Goal: Find specific page/section: Find specific page/section

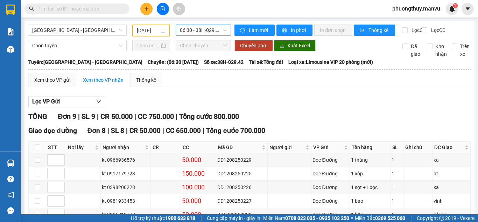
click at [191, 28] on span "06:30 - 38H-029.42" at bounding box center [203, 30] width 47 height 11
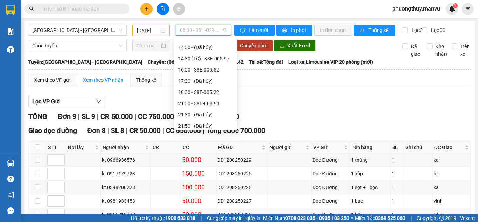
scroll to position [112, 0]
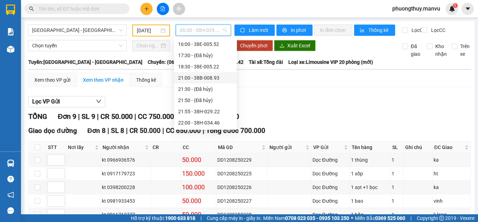
click at [207, 74] on div "21:00 - 38B-008.93" at bounding box center [205, 78] width 55 height 8
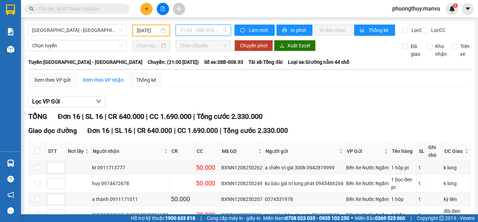
click at [207, 29] on span "21:00 - 38B-008.93" at bounding box center [203, 30] width 47 height 11
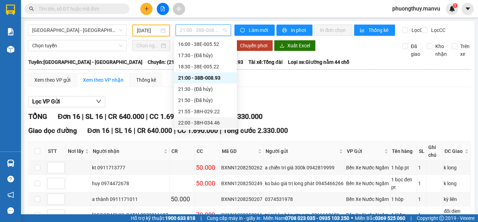
click at [208, 122] on div "22:00 - 38H-034.46" at bounding box center [205, 123] width 55 height 8
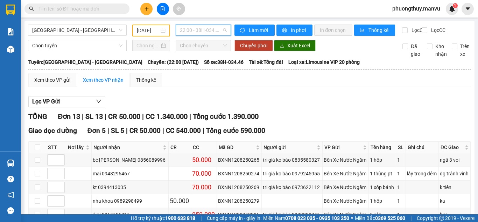
click at [181, 33] on span "22:00 - 38H-034.46" at bounding box center [203, 30] width 47 height 11
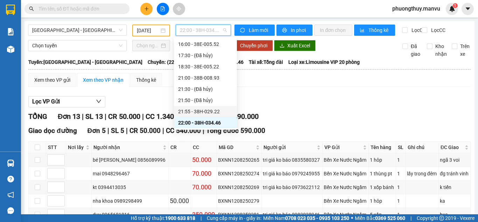
click at [206, 113] on div "21:55 - 38H-029.22" at bounding box center [205, 111] width 55 height 8
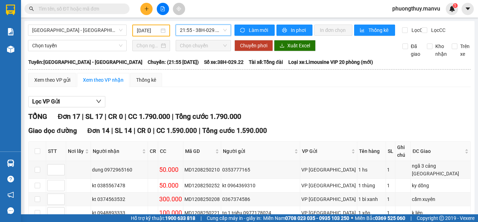
click at [201, 36] on div "[GEOGRAPHIC_DATA] - [GEOGRAPHIC_DATA] [DATE] 21:55 21:55 - 38H-029.22" at bounding box center [129, 31] width 203 height 12
click at [201, 34] on span "21:55 - 38H-029.22" at bounding box center [203, 30] width 47 height 11
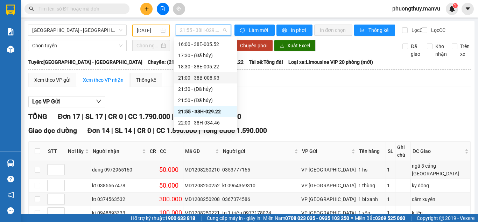
click at [203, 74] on div "21:00 - 38B-008.93" at bounding box center [205, 78] width 55 height 8
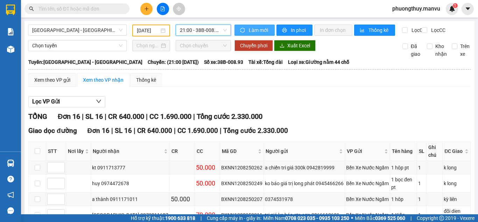
click at [252, 31] on span "Làm mới" at bounding box center [259, 30] width 20 height 8
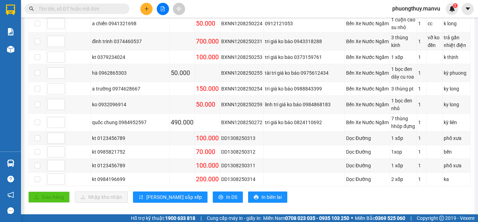
scroll to position [228, 0]
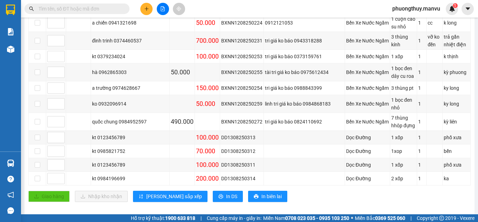
click at [76, 7] on input "text" at bounding box center [80, 9] width 83 height 8
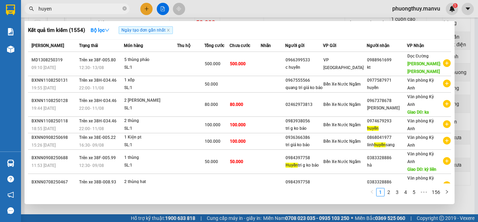
type input "huyen"
click at [200, 13] on div at bounding box center [239, 111] width 478 height 222
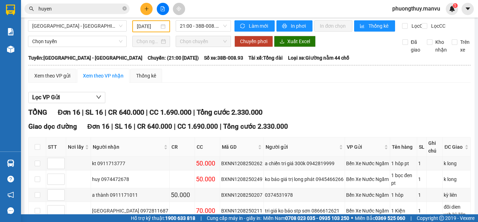
scroll to position [0, 0]
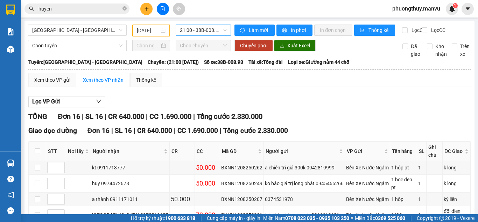
click at [210, 30] on span "21:00 - 38B-008.93" at bounding box center [203, 30] width 47 height 11
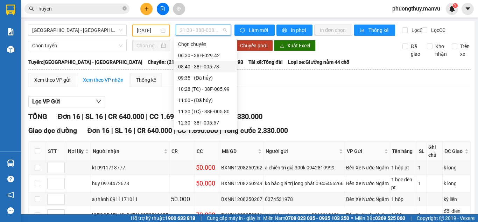
click at [204, 70] on div "08:40 - 38F-005.73" at bounding box center [205, 67] width 55 height 8
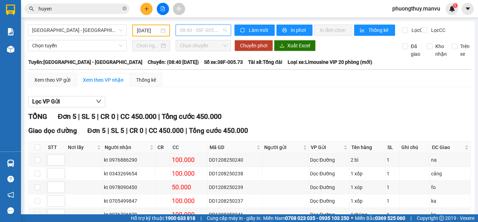
click at [196, 28] on span "08:40 - 38F-005.73" at bounding box center [203, 30] width 47 height 11
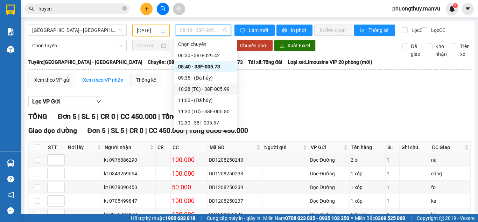
click at [209, 87] on div "10:28 (TC) - 38F-005.99" at bounding box center [205, 89] width 55 height 8
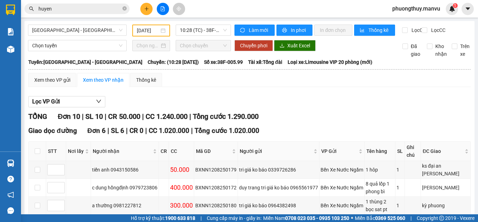
click at [209, 87] on div "Xem theo VP gửi Xem theo VP nhận Thống kê" at bounding box center [249, 80] width 442 height 14
click at [197, 28] on span "10:28 (TC) - 38F-005.99" at bounding box center [203, 30] width 47 height 11
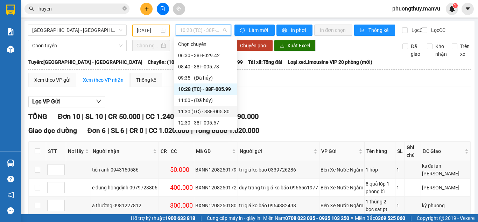
click at [214, 111] on div "11:30 (TC) - 38F-005.80" at bounding box center [205, 111] width 55 height 8
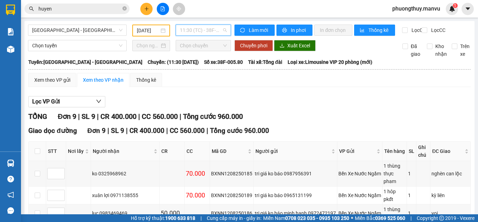
click at [211, 31] on span "11:30 (TC) - 38F-005.80" at bounding box center [203, 30] width 47 height 11
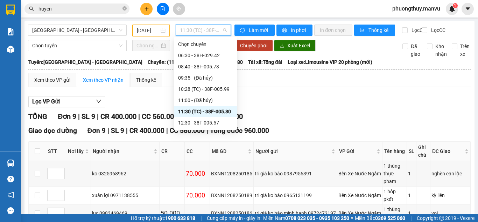
scroll to position [35, 0]
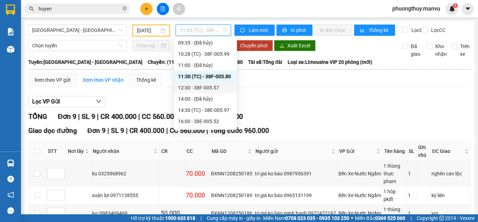
click at [208, 88] on div "12:30 - 38F-005.57" at bounding box center [205, 88] width 55 height 8
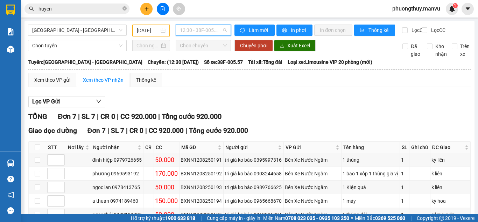
click at [200, 32] on span "12:30 - 38F-005.57" at bounding box center [203, 30] width 47 height 11
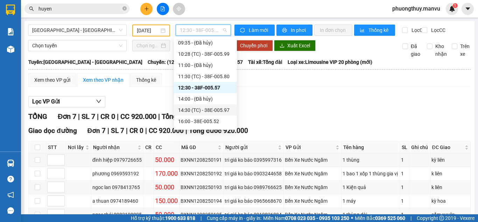
click at [218, 112] on div "14:30 (TC) - 38E-005.97" at bounding box center [205, 110] width 55 height 8
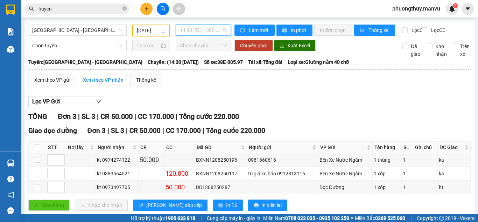
click at [194, 29] on span "14:30 (TC) - 38E-005.97" at bounding box center [203, 30] width 47 height 11
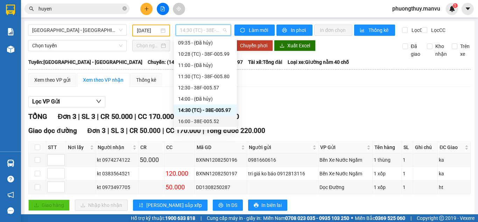
click at [200, 120] on div "16:00 - 38E-005.52" at bounding box center [205, 121] width 55 height 8
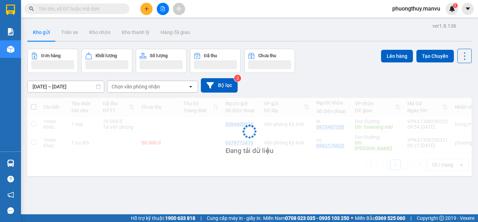
click at [164, 10] on icon "file-add" at bounding box center [162, 8] width 5 height 5
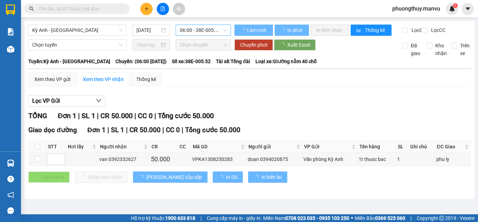
click at [205, 33] on span "06:00 - 38E-005.52" at bounding box center [203, 30] width 47 height 11
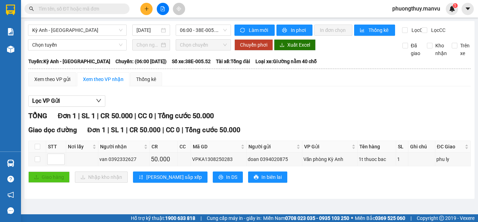
click at [257, 79] on div "Xem theo VP gửi Xem theo VP nhận Thống kê" at bounding box center [249, 79] width 442 height 14
click at [191, 32] on span "06:00 - 38E-005.52" at bounding box center [203, 30] width 47 height 11
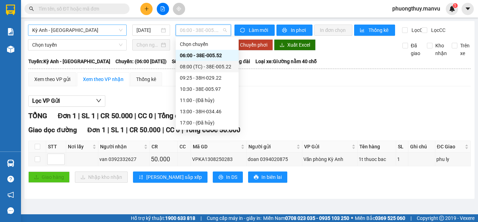
click at [111, 29] on span "Kỳ Anh - Hà Nội" at bounding box center [77, 30] width 90 height 11
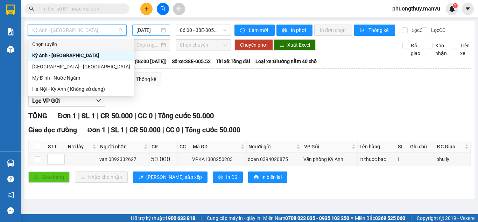
click at [151, 29] on input "13/08/2025" at bounding box center [148, 30] width 23 height 8
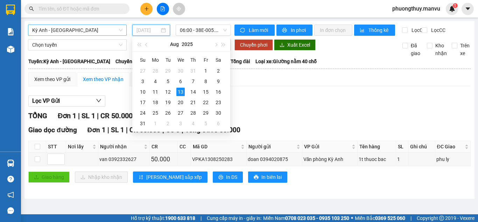
type input "13/08/2025"
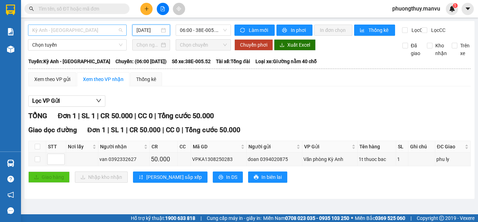
click at [95, 30] on span "Kỳ Anh - Hà Nội" at bounding box center [77, 30] width 90 height 11
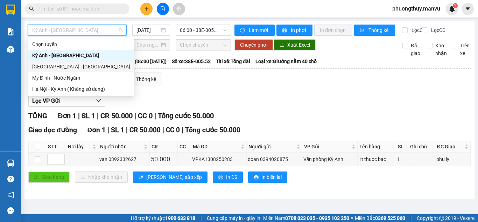
click at [66, 65] on div "[GEOGRAPHIC_DATA] - [GEOGRAPHIC_DATA]" at bounding box center [81, 67] width 98 height 8
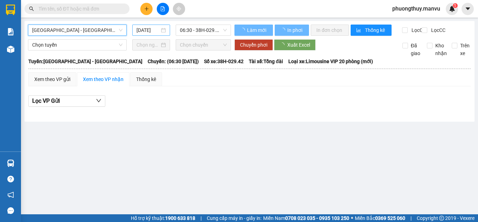
click at [149, 31] on input "13/08/2025" at bounding box center [148, 30] width 23 height 8
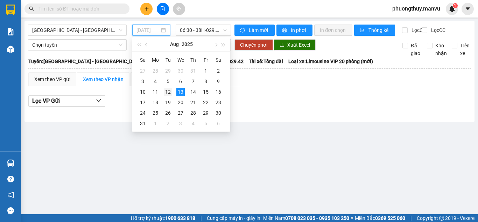
click at [168, 91] on div "12" at bounding box center [168, 92] width 8 height 8
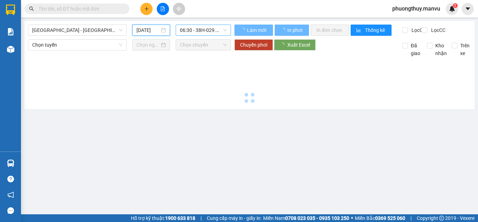
click at [189, 28] on span "06:30 - 38H-029.42" at bounding box center [203, 30] width 47 height 11
type input "[DATE]"
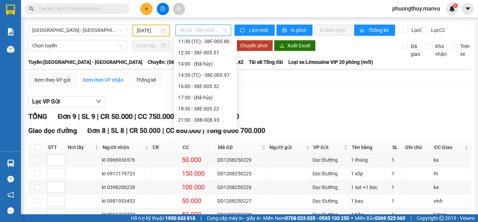
scroll to position [105, 0]
click at [194, 71] on div "18:30 - 38E-005.22" at bounding box center [205, 74] width 55 height 8
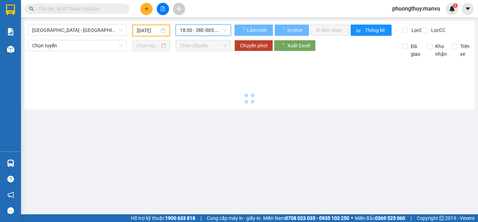
click at [198, 33] on span "18:30 - 38E-005.22" at bounding box center [203, 30] width 47 height 11
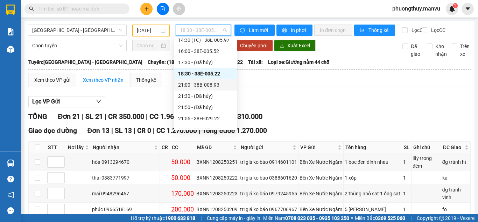
scroll to position [70, 0]
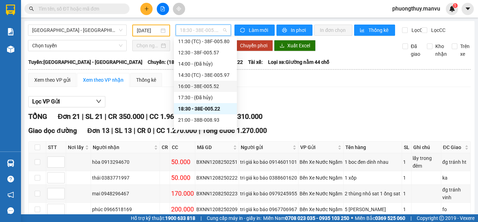
click at [206, 87] on div "16:00 - 38E-005.52" at bounding box center [205, 86] width 55 height 8
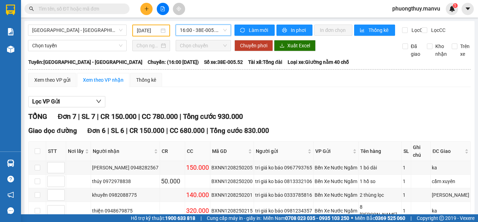
click at [226, 36] on div "Hà Nội - Kỳ Anh 12/08/2025 16:00 16:00 - 38E-005.52" at bounding box center [129, 31] width 203 height 12
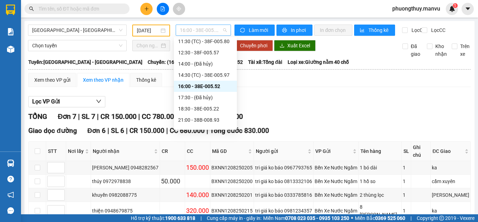
click at [214, 34] on span "16:00 - 38E-005.52" at bounding box center [203, 30] width 47 height 11
click at [207, 108] on div "18:30 - 38E-005.22" at bounding box center [205, 109] width 55 height 8
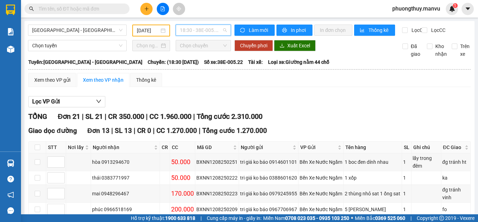
click at [186, 30] on span "18:30 - 38E-005.22" at bounding box center [203, 30] width 47 height 11
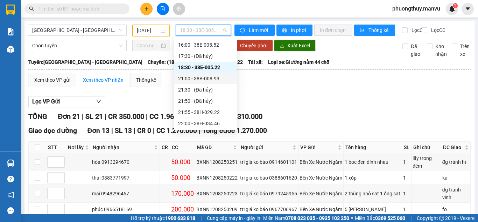
scroll to position [112, 0]
click at [210, 74] on div "21:00 - 38B-008.93" at bounding box center [205, 77] width 63 height 11
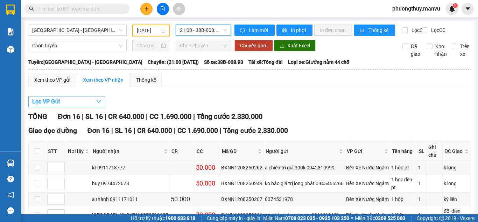
click at [59, 105] on span "Lọc VP Gửi" at bounding box center [46, 101] width 28 height 9
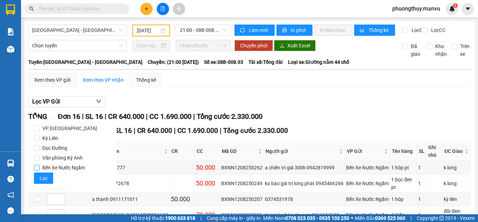
click at [54, 167] on span "Bến Xe Nước Ngầm" at bounding box center [64, 167] width 48 height 10
click at [40, 167] on input "Bến Xe Nước Ngầm" at bounding box center [37, 168] width 6 height 6
checkbox input "true"
click at [49, 174] on button "Lọc" at bounding box center [43, 177] width 19 height 11
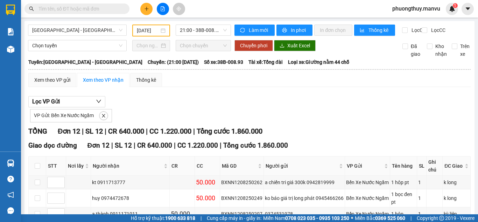
click at [86, 9] on input "text" at bounding box center [80, 9] width 83 height 8
drag, startPoint x: 79, startPoint y: 14, endPoint x: 83, endPoint y: 86, distance: 71.8
click at [79, 19] on section "Kết quả tìm kiếm ( 0 ) Bộ lọc Ngày tạo đơn gần nhất No Data phuongthuy.manvu 1 …" at bounding box center [239, 111] width 478 height 222
click at [73, 11] on input "text" at bounding box center [80, 9] width 83 height 8
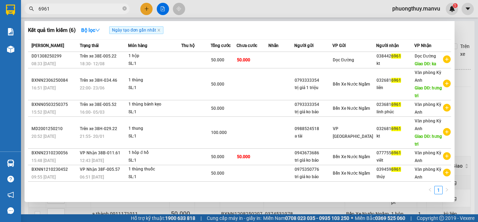
type input "6961"
click at [217, 13] on div at bounding box center [239, 111] width 478 height 222
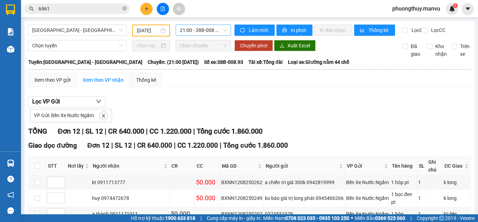
click at [196, 28] on span "21:00 - 38B-008.93" at bounding box center [203, 30] width 47 height 11
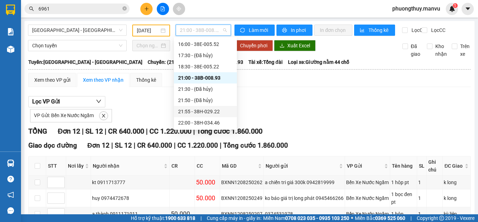
click at [201, 115] on div "21:55 - 38H-029.22" at bounding box center [205, 111] width 55 height 8
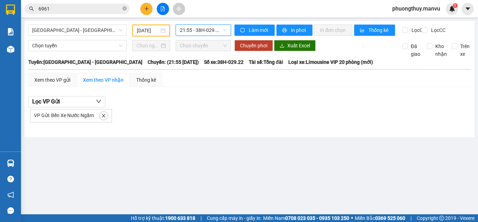
click at [191, 30] on span "21:55 - 38H-029.22" at bounding box center [203, 30] width 47 height 11
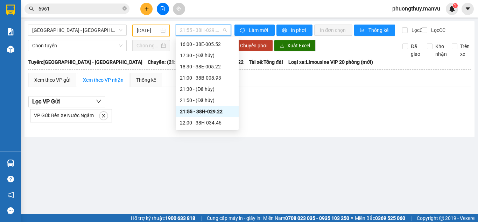
click at [207, 113] on div "21:55 - 38H-029.22" at bounding box center [207, 111] width 55 height 8
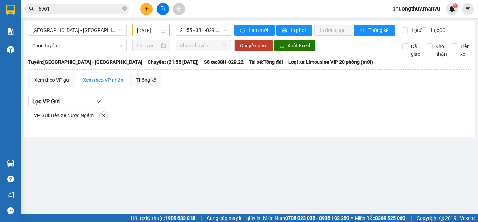
click at [212, 110] on div "Lọc VP Gửi VP Gửi: Bến Xe Nước Ngầm" at bounding box center [249, 109] width 442 height 26
click at [103, 120] on span at bounding box center [103, 115] width 9 height 9
click at [103, 120] on button "button" at bounding box center [103, 115] width 8 height 8
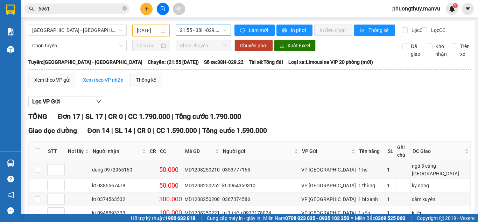
click at [191, 34] on span "21:55 - 38H-029.22" at bounding box center [203, 30] width 47 height 11
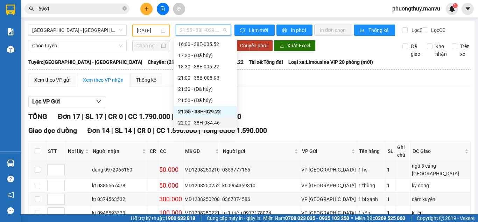
click at [205, 126] on div "22:00 - 38H-034.46" at bounding box center [205, 123] width 55 height 8
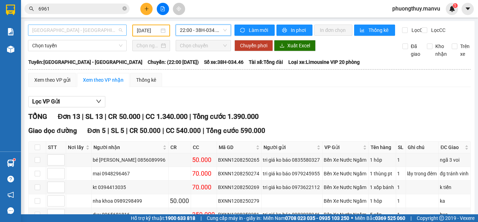
click at [91, 28] on span "[GEOGRAPHIC_DATA] - [GEOGRAPHIC_DATA]" at bounding box center [77, 30] width 90 height 11
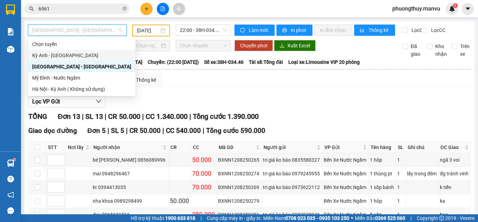
click at [68, 57] on div "Kỳ Anh - Hà Nội" at bounding box center [81, 55] width 99 height 8
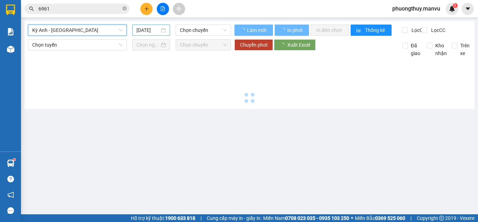
click at [152, 32] on input "13/08/2025" at bounding box center [148, 30] width 23 height 8
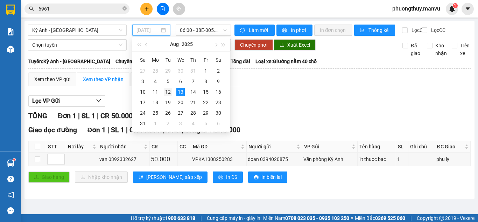
click at [167, 91] on div "12" at bounding box center [168, 92] width 8 height 8
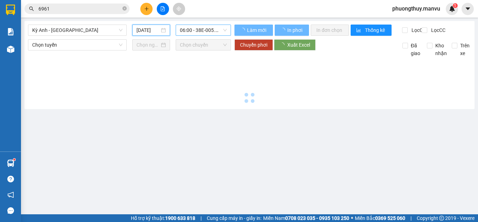
type input "[DATE]"
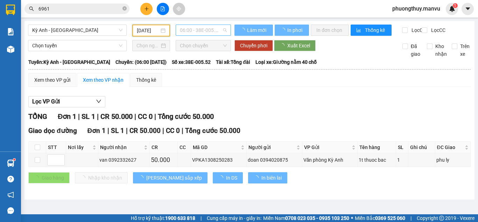
click at [200, 27] on span "06:00 - 38E-005.52" at bounding box center [203, 30] width 47 height 11
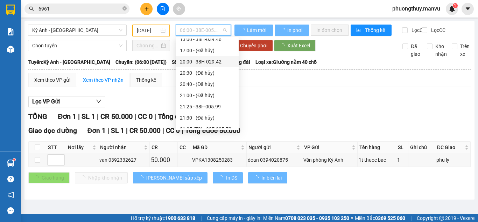
scroll to position [101, 0]
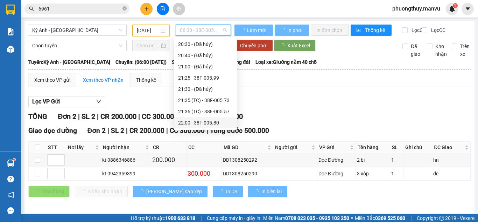
click at [212, 123] on div "22:00 - 38F-005.80" at bounding box center [205, 123] width 55 height 8
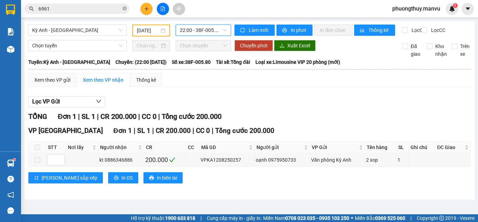
click at [194, 25] on span "22:00 - 38F-005.80" at bounding box center [203, 30] width 47 height 11
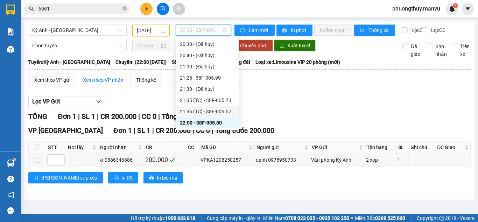
click at [223, 110] on div "21:36 (TC) - 38F-005.57" at bounding box center [207, 111] width 55 height 8
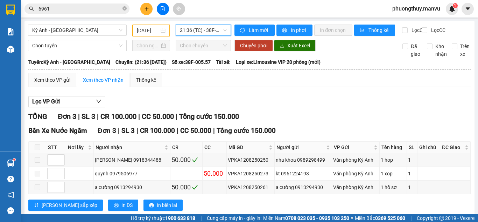
click at [191, 33] on span "21:36 (TC) - 38F-005.57" at bounding box center [203, 30] width 47 height 11
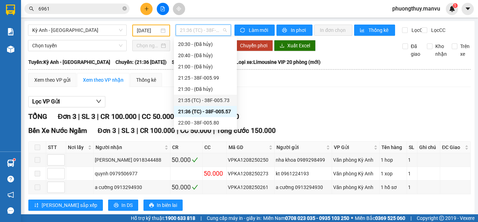
click at [207, 100] on div "21:35 (TC) - 38F-005.73" at bounding box center [205, 100] width 55 height 8
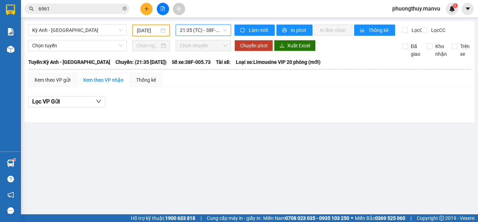
click at [90, 4] on span "6961" at bounding box center [77, 9] width 105 height 11
